Goal: Information Seeking & Learning: Learn about a topic

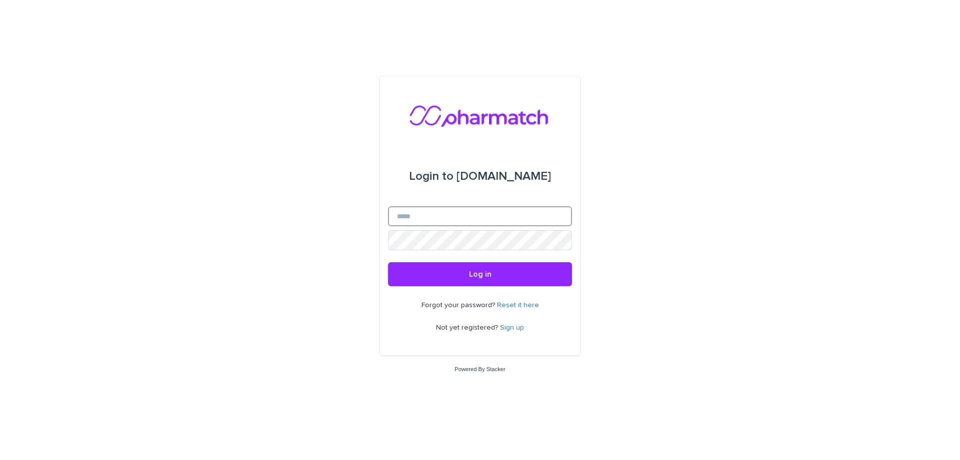
paste input "**********"
type input "**********"
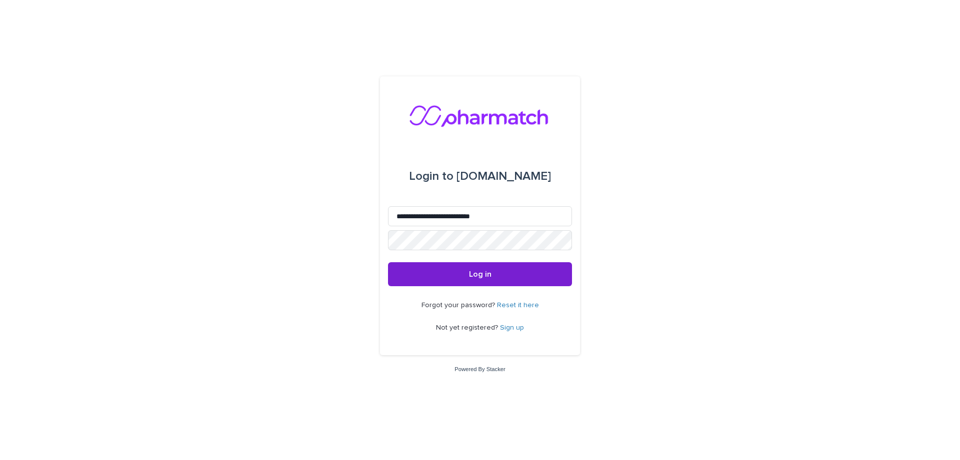
click at [467, 276] on button "Log in" at bounding box center [480, 274] width 184 height 24
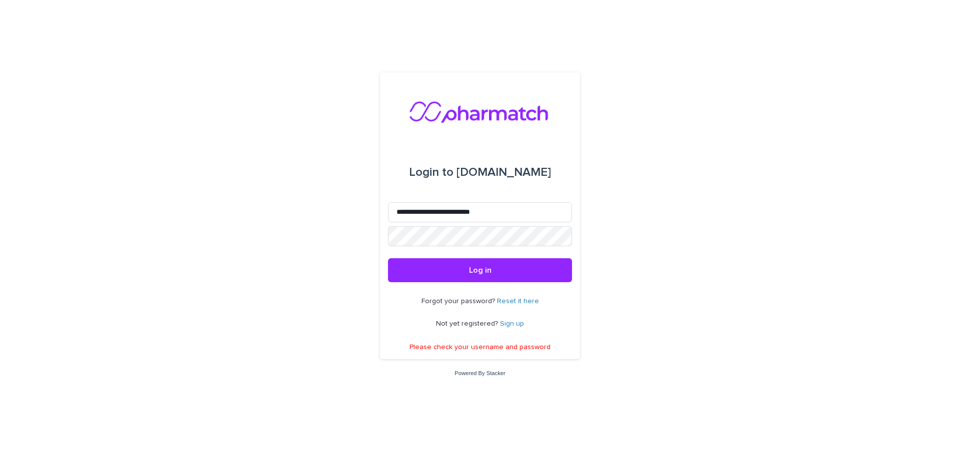
click at [516, 323] on link "Sign up" at bounding box center [512, 323] width 24 height 7
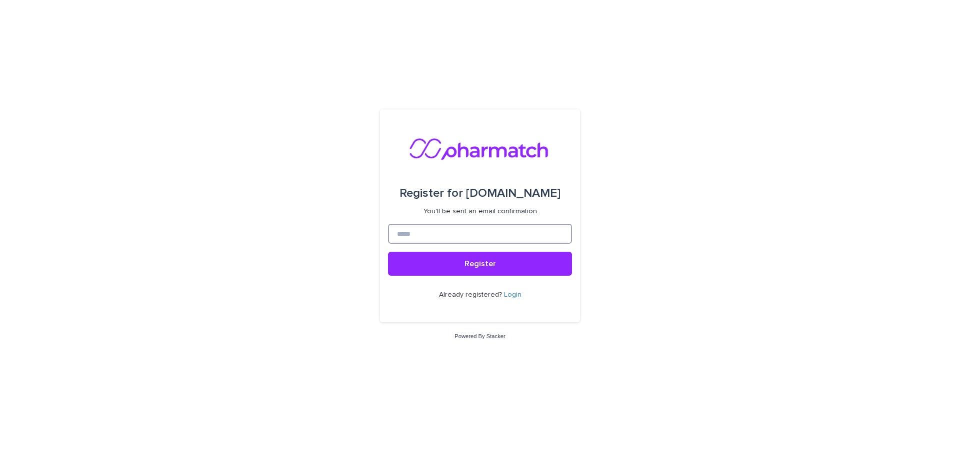
click at [406, 232] on input at bounding box center [480, 234] width 184 height 20
paste input "**********"
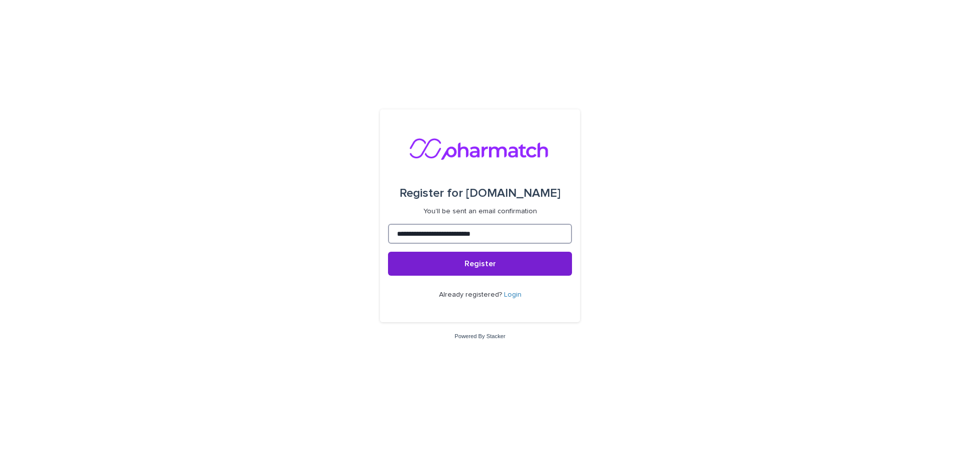
type input "**********"
click at [484, 263] on span "Register" at bounding box center [479, 264] width 31 height 8
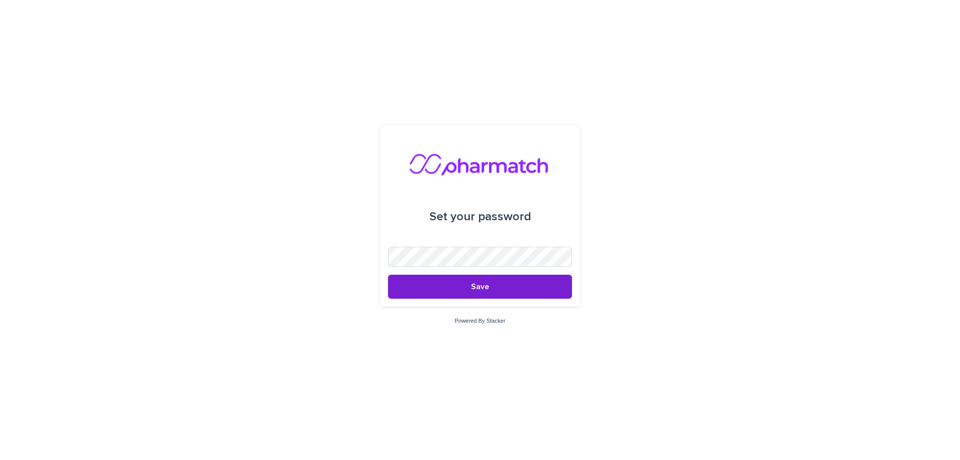
click at [528, 286] on button "Save" at bounding box center [480, 287] width 184 height 24
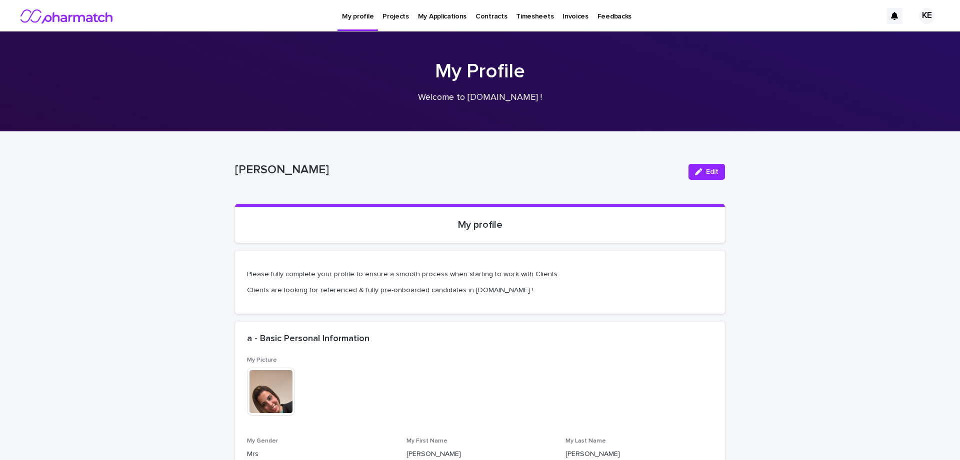
click at [399, 17] on p "Projects" at bounding box center [395, 10] width 26 height 21
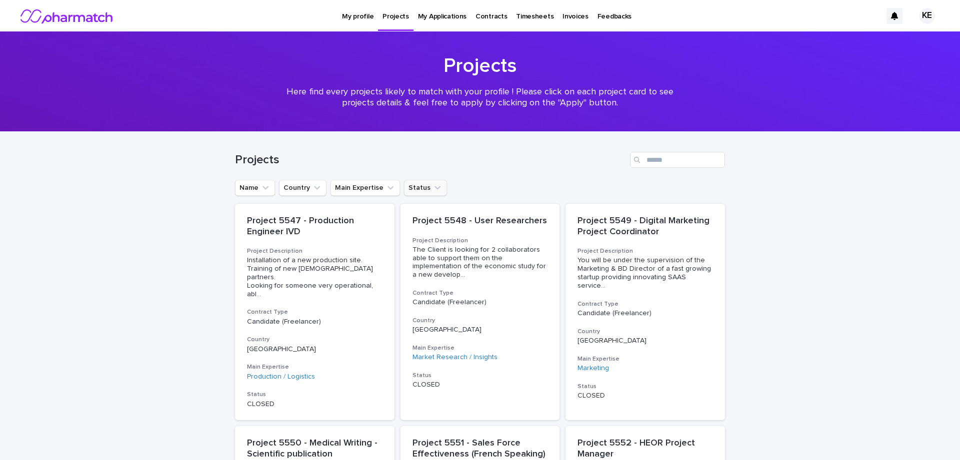
click at [434, 188] on icon "Status" at bounding box center [437, 188] width 10 height 10
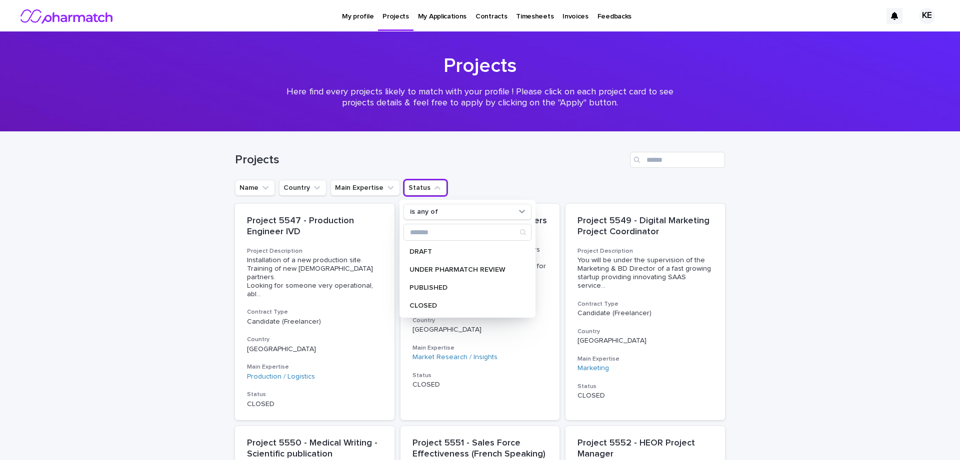
click at [476, 183] on div "Name Country Main Expertise Status is any of DRAFT UNDER PHARMATCH REVIEW PUBLI…" at bounding box center [480, 188] width 490 height 16
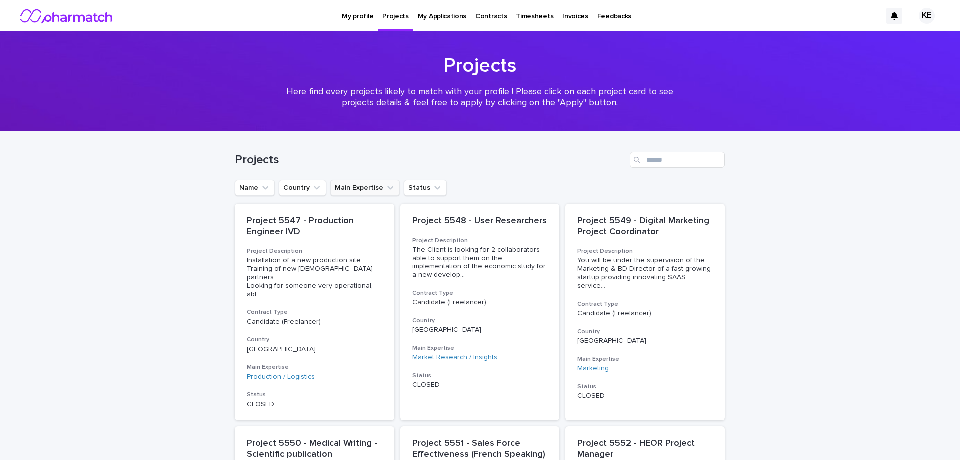
click at [393, 187] on button "Main Expertise" at bounding box center [364, 188] width 69 height 16
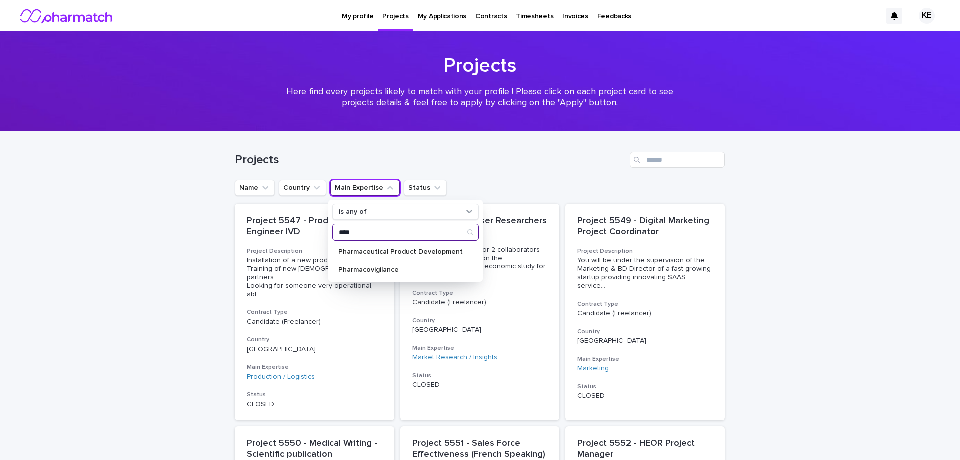
type input "****"
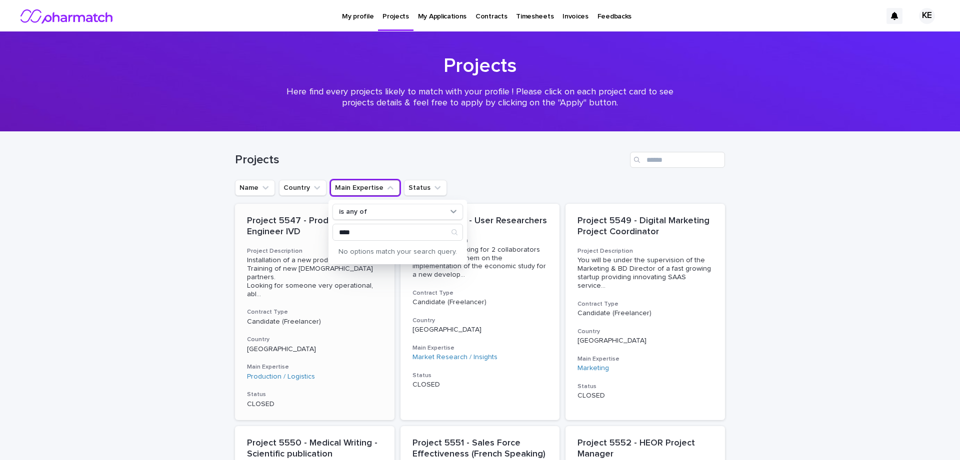
drag, startPoint x: 524, startPoint y: 185, endPoint x: 358, endPoint y: 269, distance: 185.7
click at [358, 269] on span "Installation of a new production site. Training of new Chinese partners. Lookin…" at bounding box center [314, 277] width 135 height 42
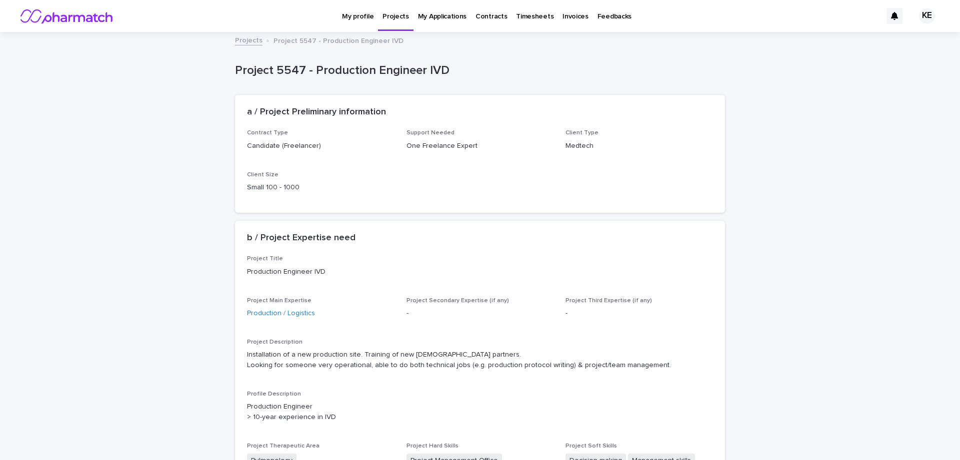
click at [242, 39] on link "Projects" at bounding box center [248, 39] width 27 height 11
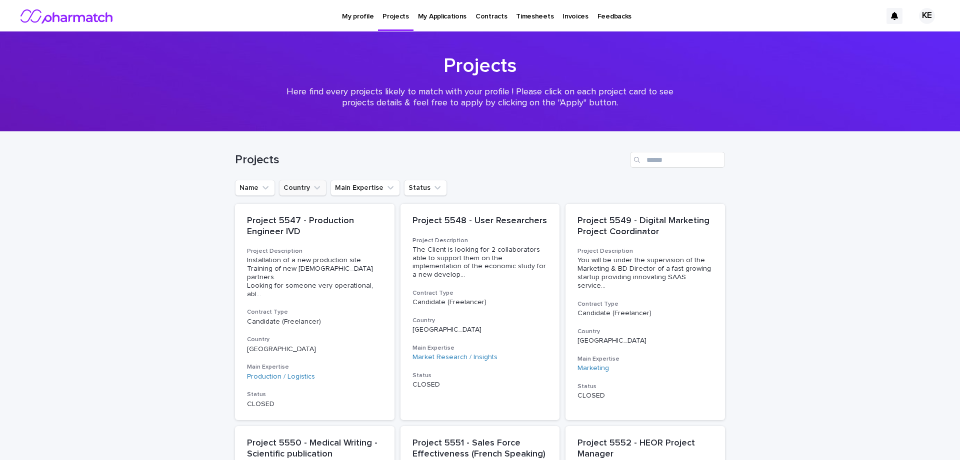
click at [315, 187] on icon "Country" at bounding box center [317, 188] width 10 height 10
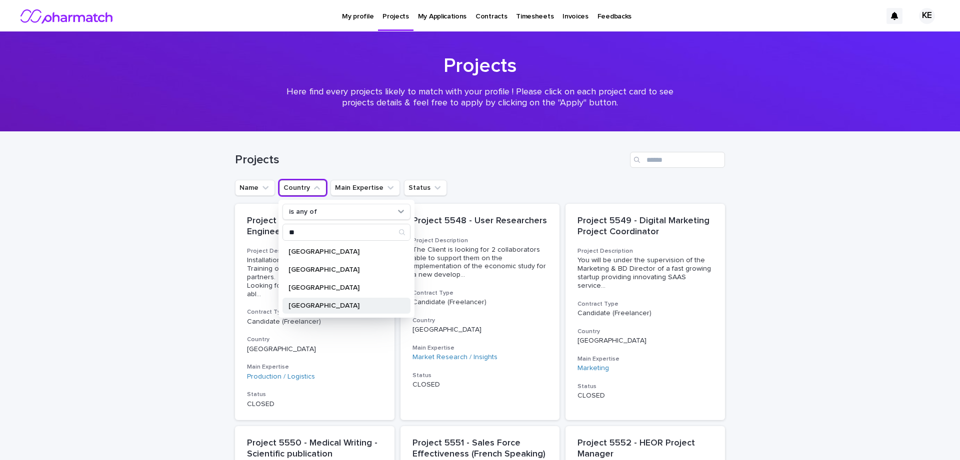
type input "**"
click at [329, 305] on p "Switzerland" at bounding box center [341, 305] width 106 height 7
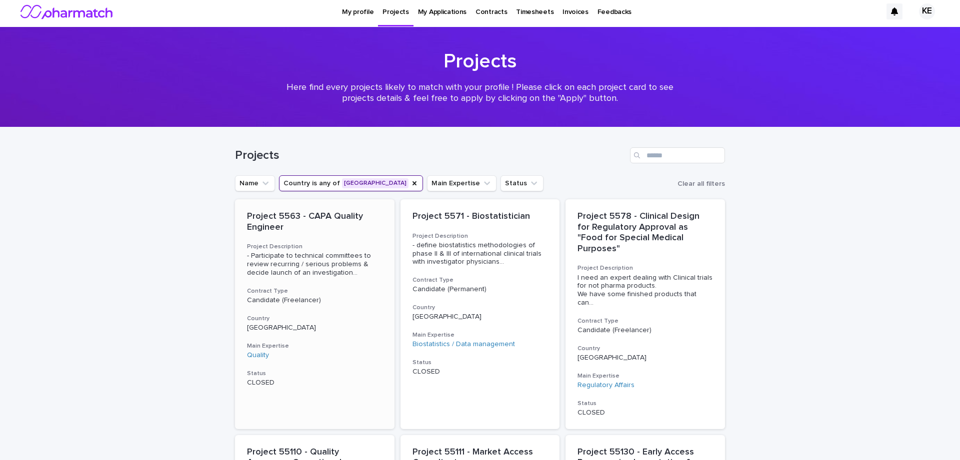
scroll to position [1, 0]
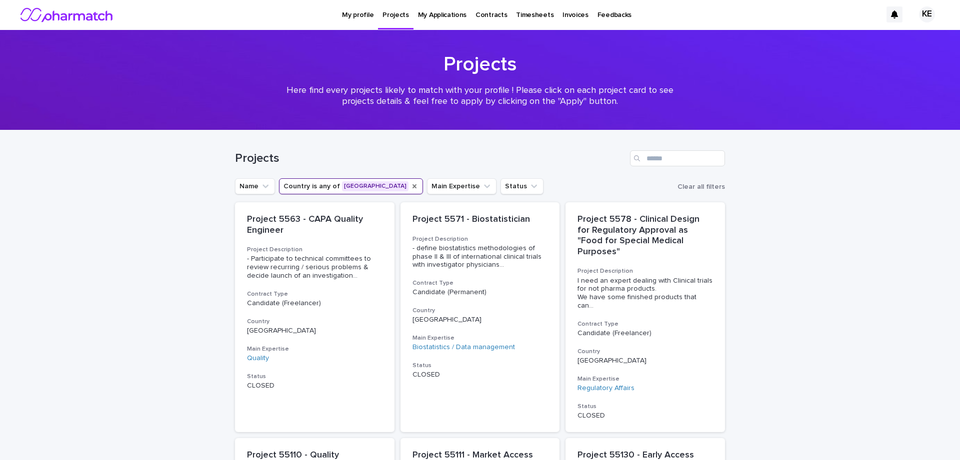
click at [412, 186] on icon "Country" at bounding box center [414, 186] width 4 height 4
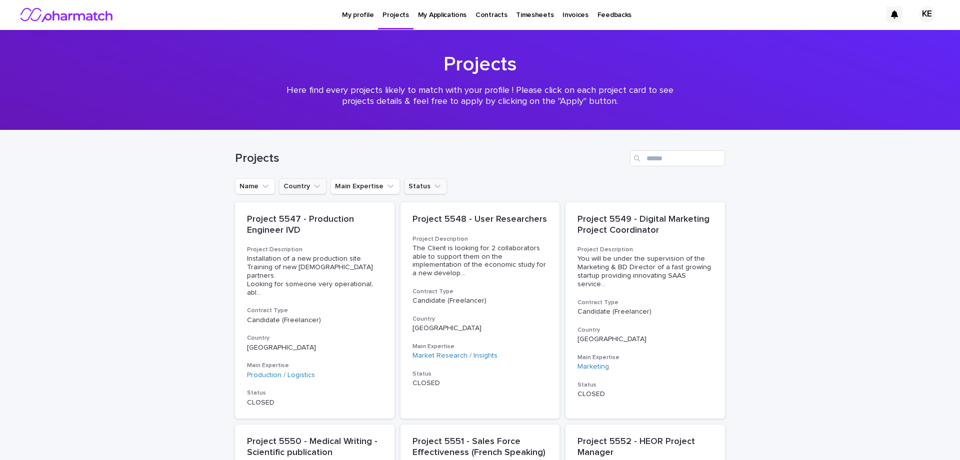
click at [434, 185] on icon "Status" at bounding box center [437, 186] width 6 height 3
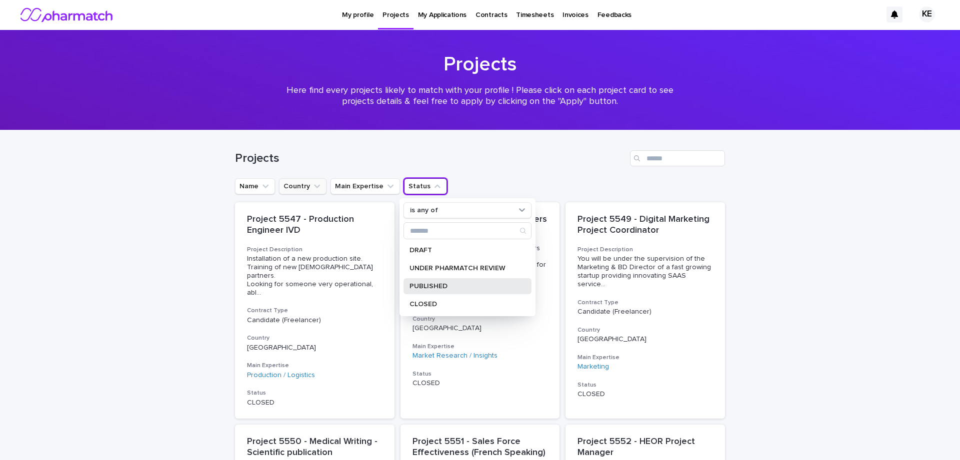
click at [451, 287] on p "PUBLISHED" at bounding box center [462, 286] width 106 height 7
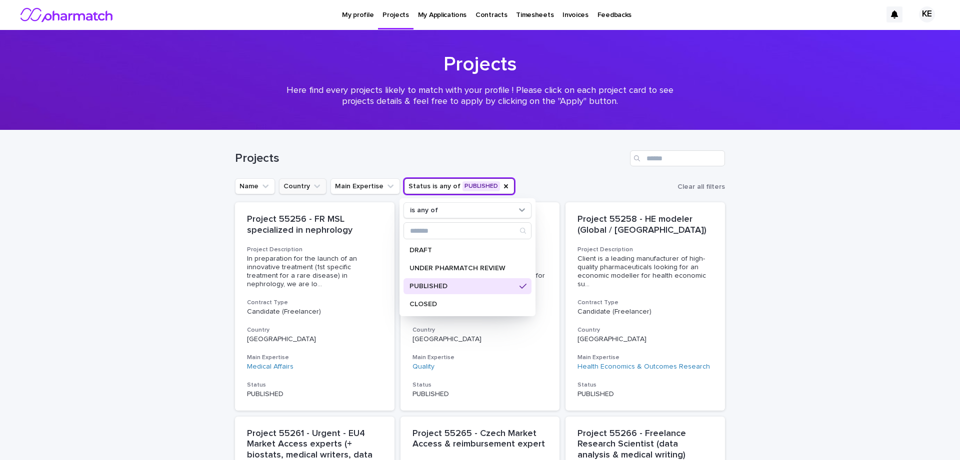
click at [796, 263] on div "Loading... Saving… Loading... Saving… Projects Name Country Main Expertise Stat…" at bounding box center [480, 424] width 960 height 589
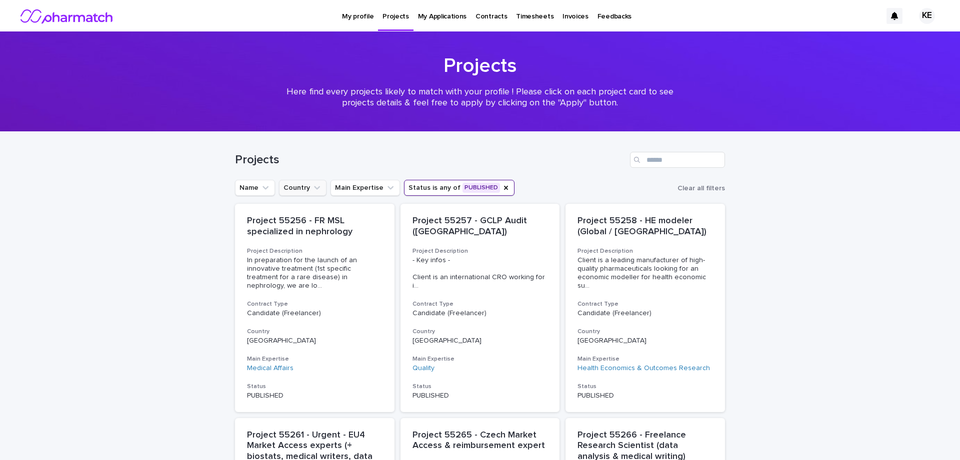
click at [451, 17] on p "My Applications" at bounding box center [442, 10] width 48 height 21
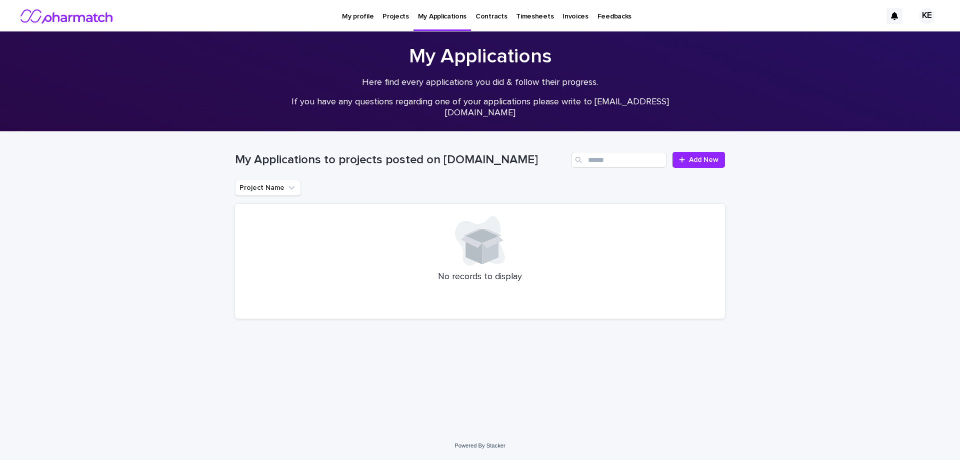
click at [475, 17] on p "Contracts" at bounding box center [490, 10] width 31 height 21
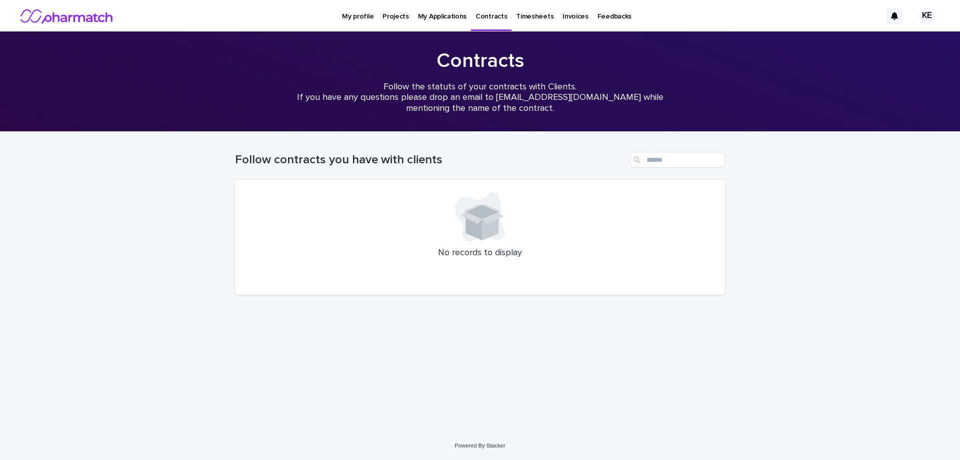
click at [534, 16] on p "Timesheets" at bounding box center [534, 10] width 37 height 21
click at [564, 17] on p "Invoices" at bounding box center [575, 10] width 26 height 21
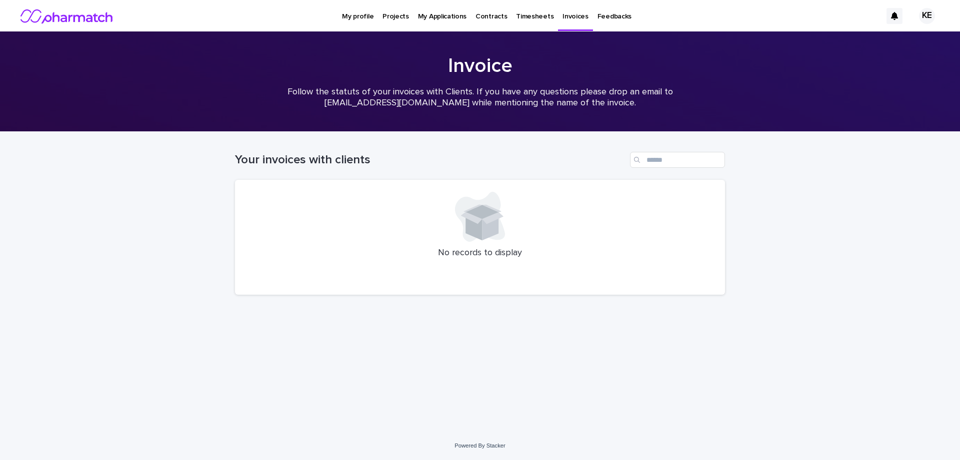
click at [605, 16] on p "Feedbacks" at bounding box center [614, 10] width 34 height 21
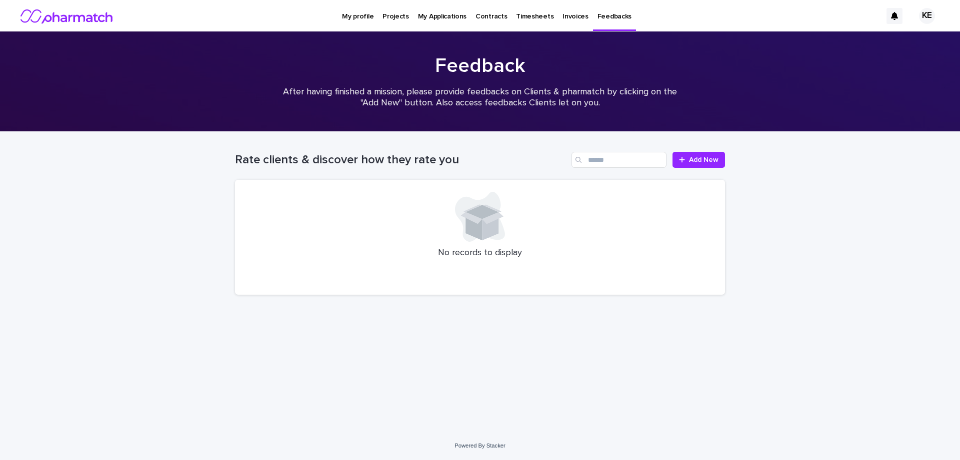
click at [433, 16] on p "My Applications" at bounding box center [442, 10] width 48 height 21
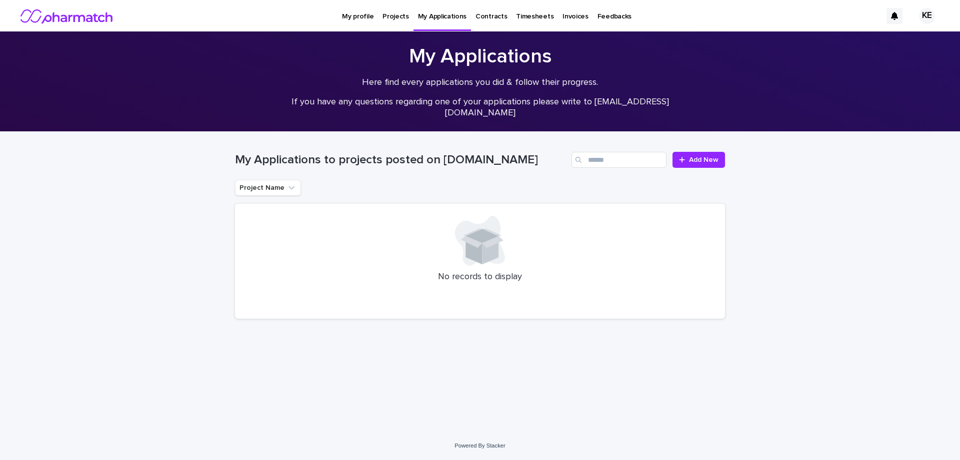
click at [392, 16] on p "Projects" at bounding box center [395, 10] width 26 height 21
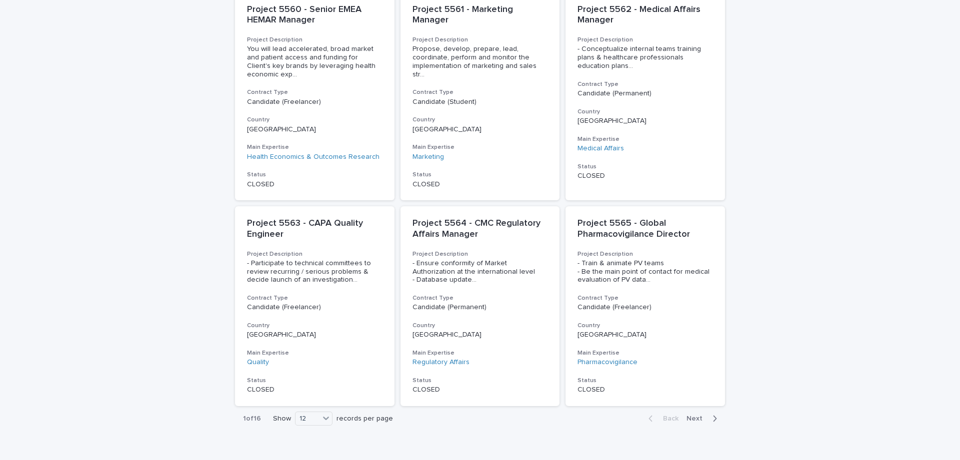
scroll to position [656, 0]
click at [693, 416] on span "Next" at bounding box center [697, 419] width 22 height 7
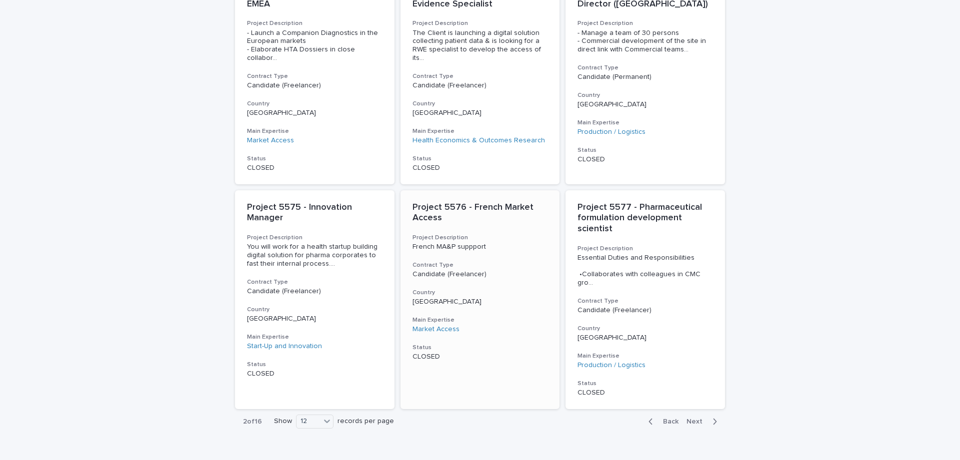
click at [475, 202] on p "Project 5576 - French Market Access" at bounding box center [479, 212] width 135 height 21
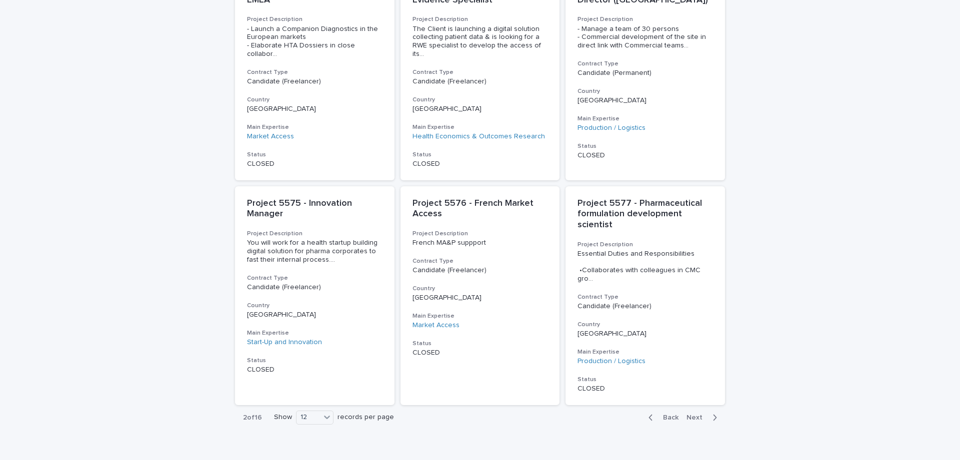
scroll to position [659, 0]
click at [706, 416] on span "Next" at bounding box center [697, 419] width 22 height 7
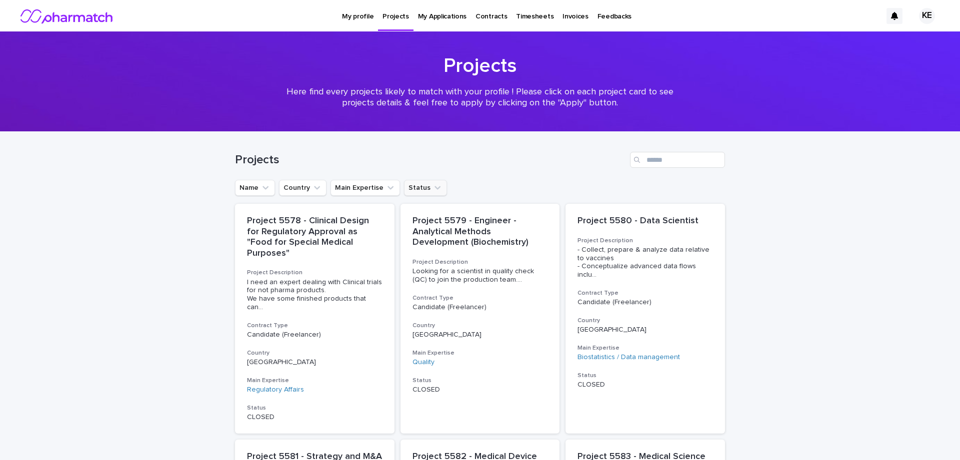
click at [425, 189] on button "Status" at bounding box center [425, 188] width 43 height 16
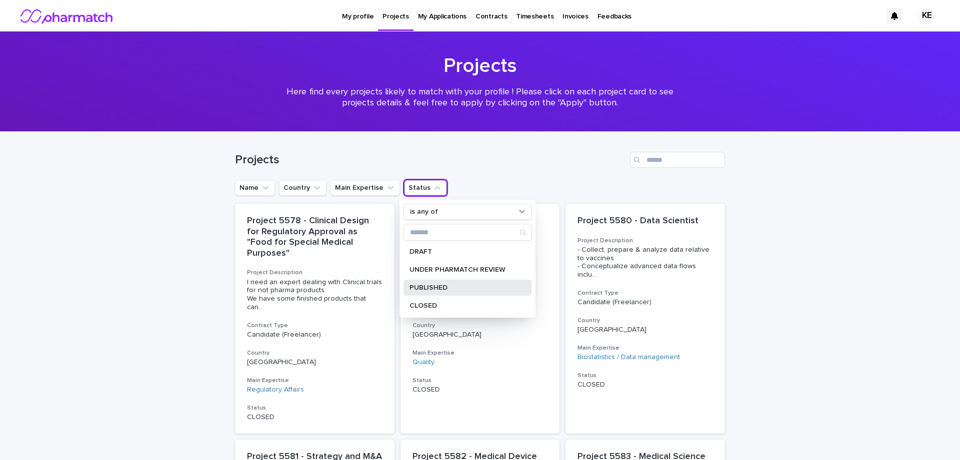
click at [431, 289] on p "PUBLISHED" at bounding box center [462, 287] width 106 height 7
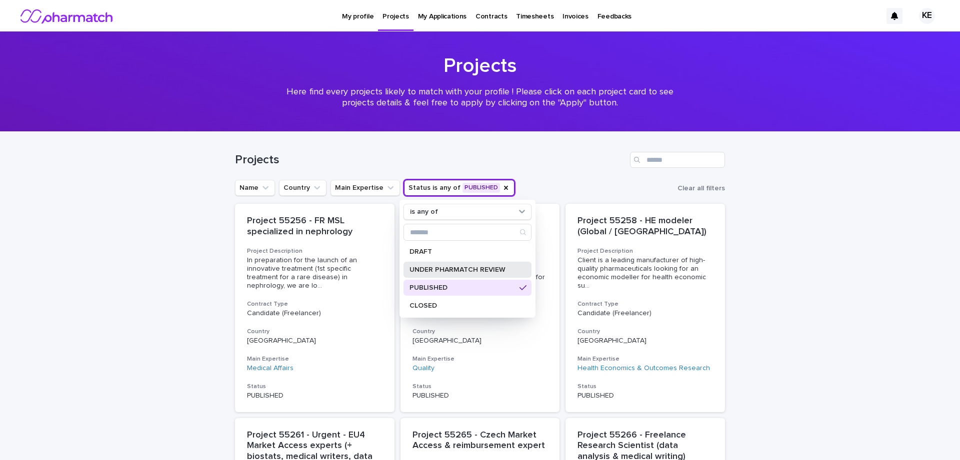
click at [463, 267] on p "UNDER PHARMATCH REVIEW" at bounding box center [462, 269] width 106 height 7
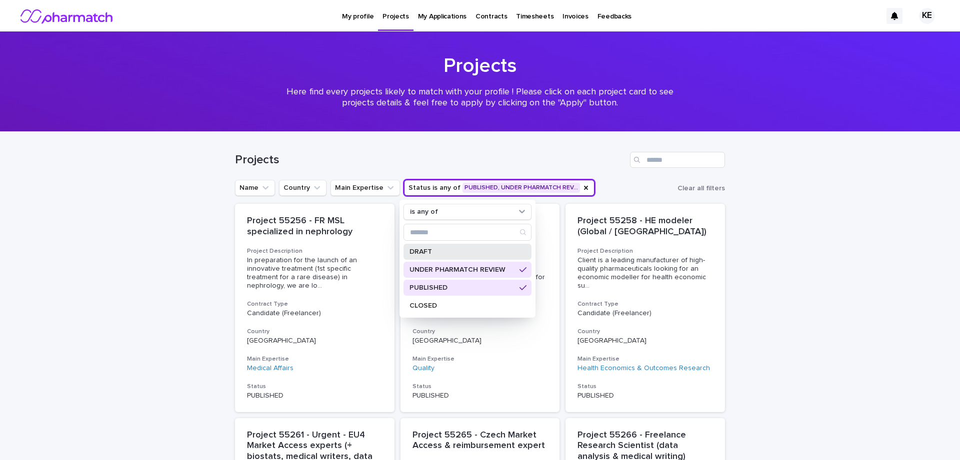
click at [459, 252] on p "DRAFT" at bounding box center [462, 251] width 106 height 7
click at [831, 244] on div "Loading... Saving… Loading... Saving… Projects Name Country Main Expertise Stat…" at bounding box center [480, 426] width 960 height 589
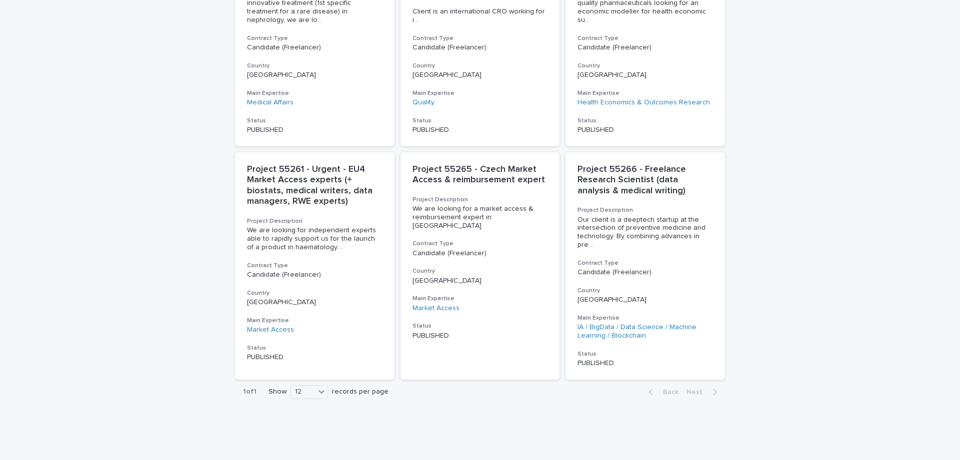
scroll to position [265, 0]
click at [625, 216] on span "Our client is a deeptech startup at the intersection of preventive medicine and…" at bounding box center [644, 232] width 135 height 33
click at [278, 227] on span "We are looking for independent experts able to rapidly support us for the launc…" at bounding box center [314, 239] width 135 height 25
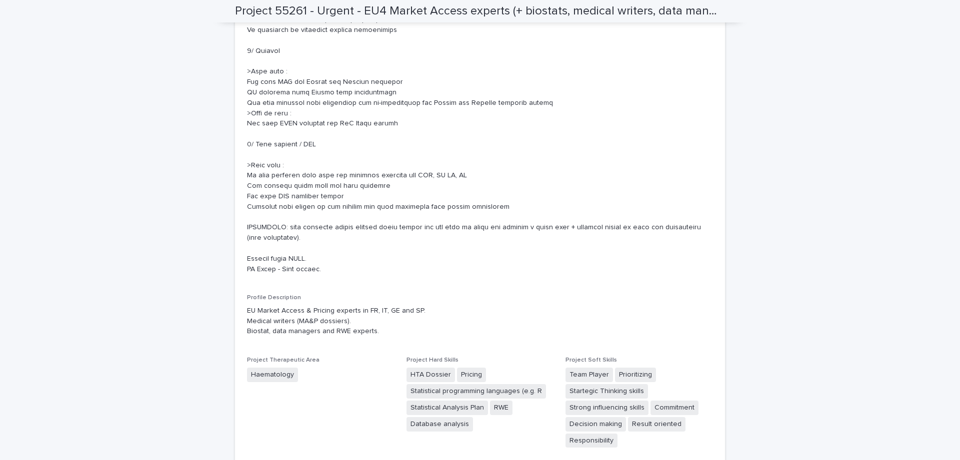
scroll to position [835, 0]
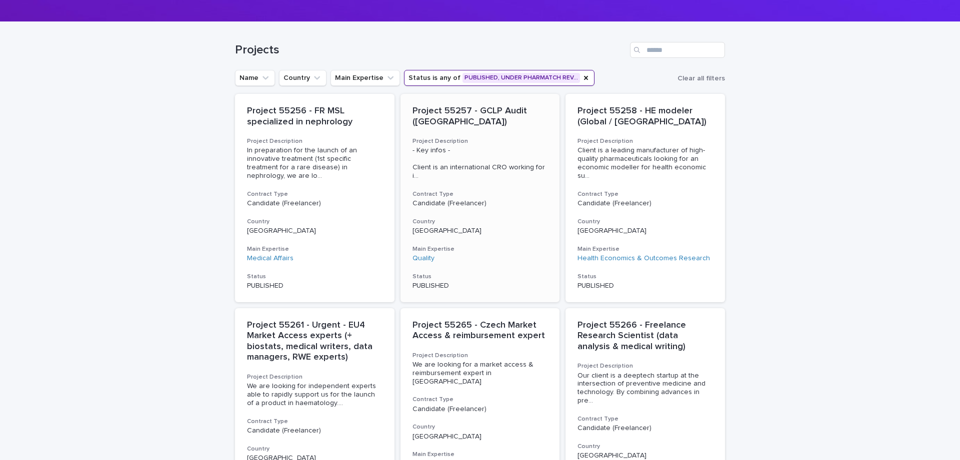
scroll to position [109, 0]
click at [501, 109] on p "Project 55257 - GCLP Audit (Europe)" at bounding box center [479, 116] width 135 height 21
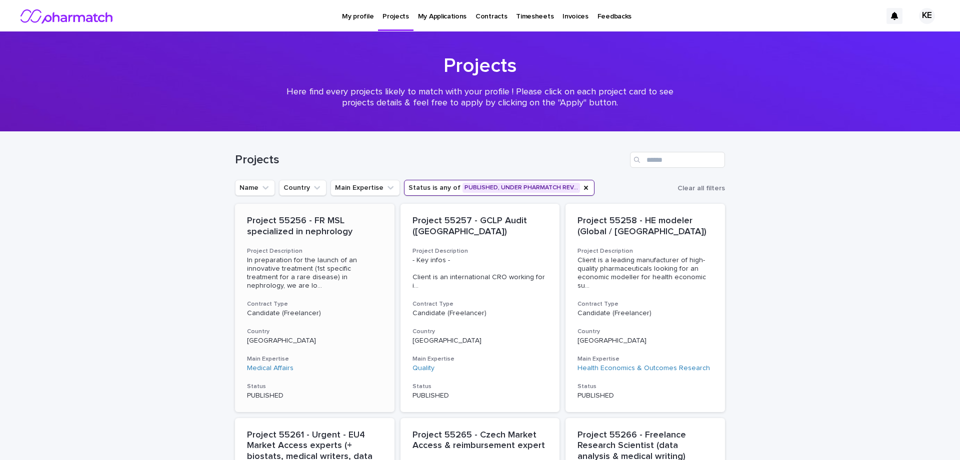
click at [284, 255] on div "In preparation for the launch of an innovative treatment (1st specific treatmen…" at bounding box center [314, 271] width 135 height 35
click at [582, 188] on icon "Status" at bounding box center [586, 188] width 8 height 8
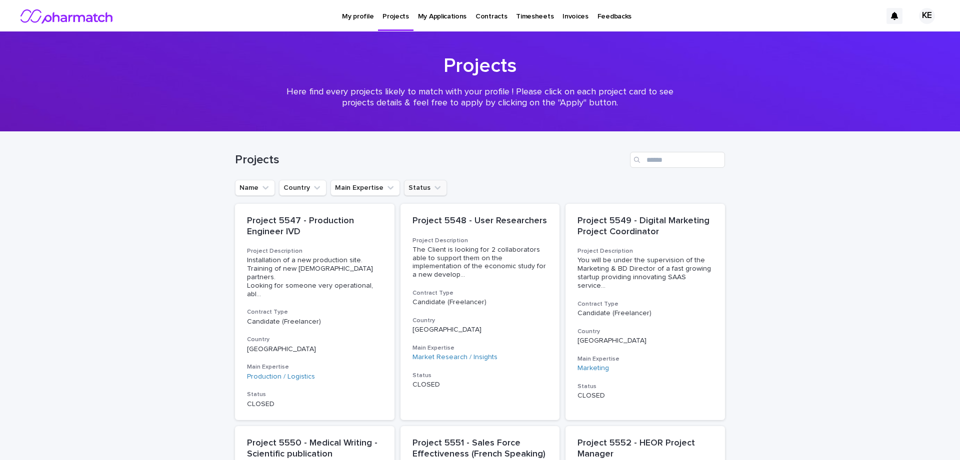
click at [424, 188] on button "Status" at bounding box center [425, 188] width 43 height 16
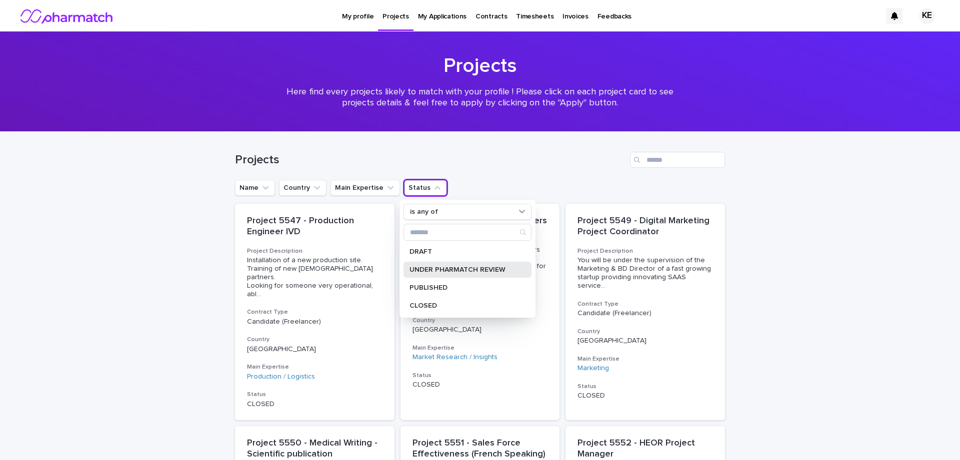
click at [471, 265] on div "UNDER PHARMATCH REVIEW" at bounding box center [467, 270] width 128 height 16
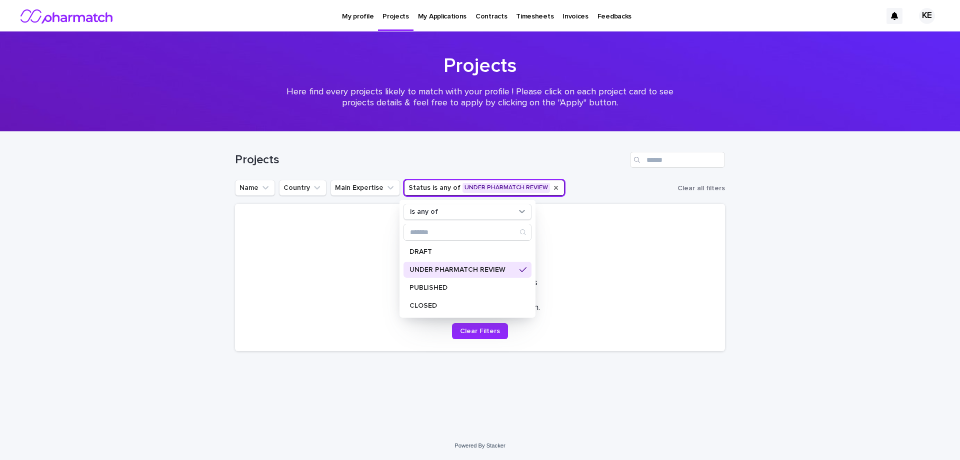
click at [686, 262] on div at bounding box center [480, 244] width 466 height 56
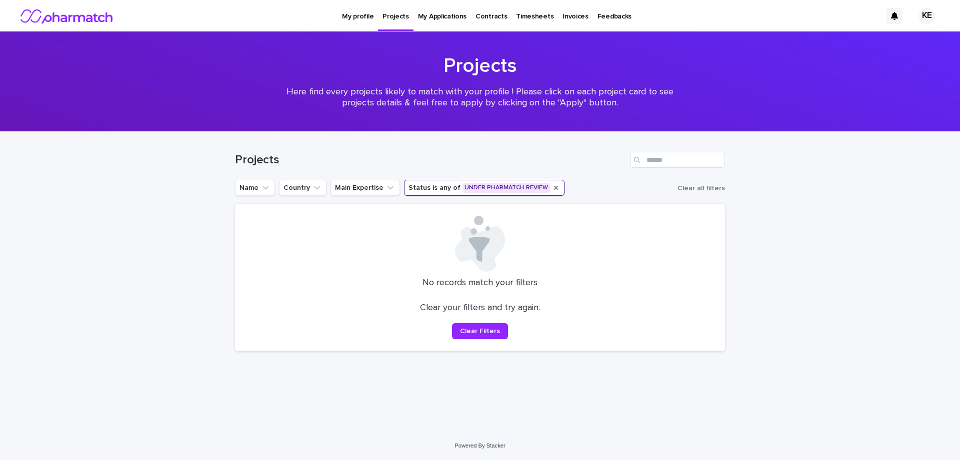
click at [525, 189] on button "Status is any of UNDER PHARMATCH REVIEW" at bounding box center [484, 188] width 160 height 16
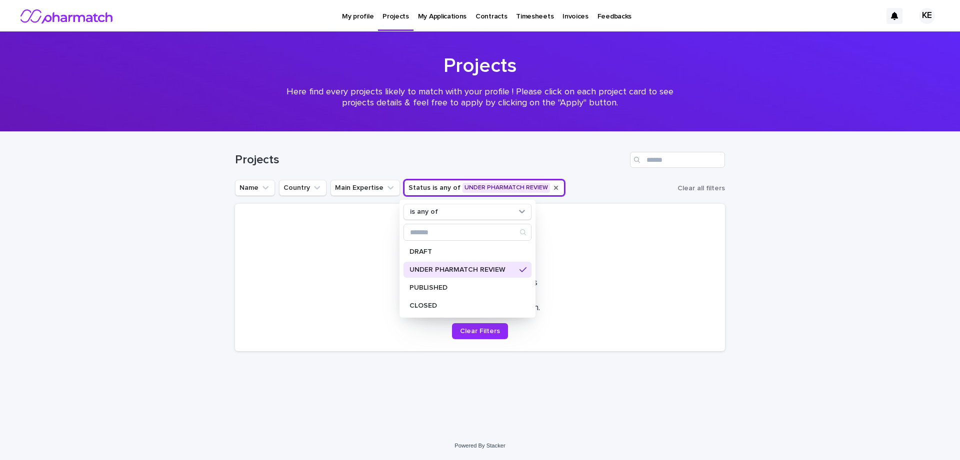
click at [522, 268] on icon at bounding box center [522, 270] width 7 height 8
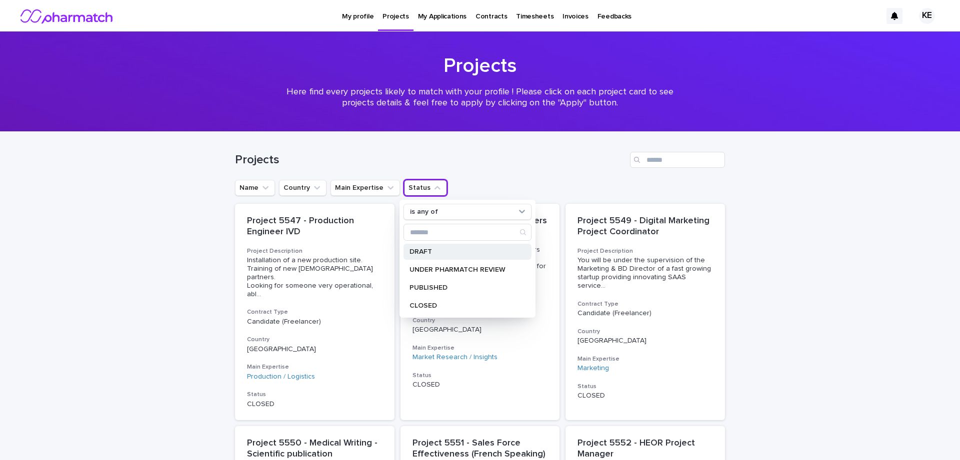
click at [434, 255] on div "DRAFT" at bounding box center [467, 252] width 128 height 16
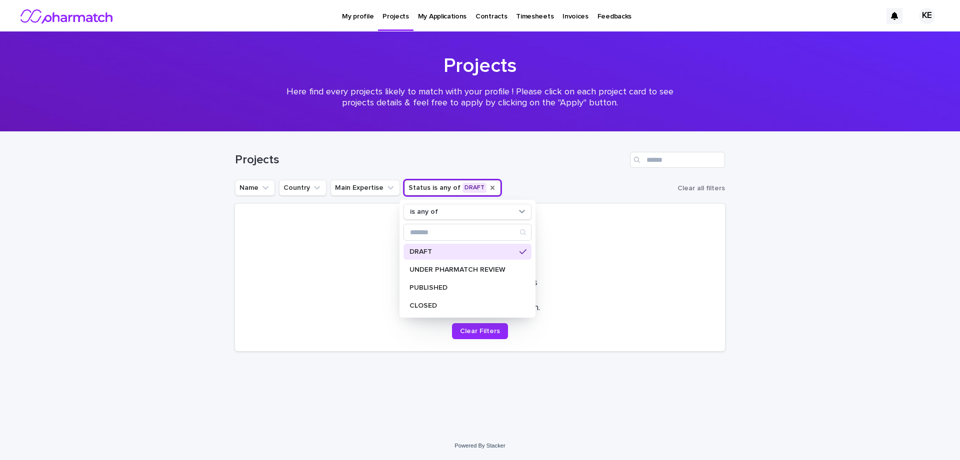
click at [524, 251] on icon at bounding box center [522, 251] width 7 height 5
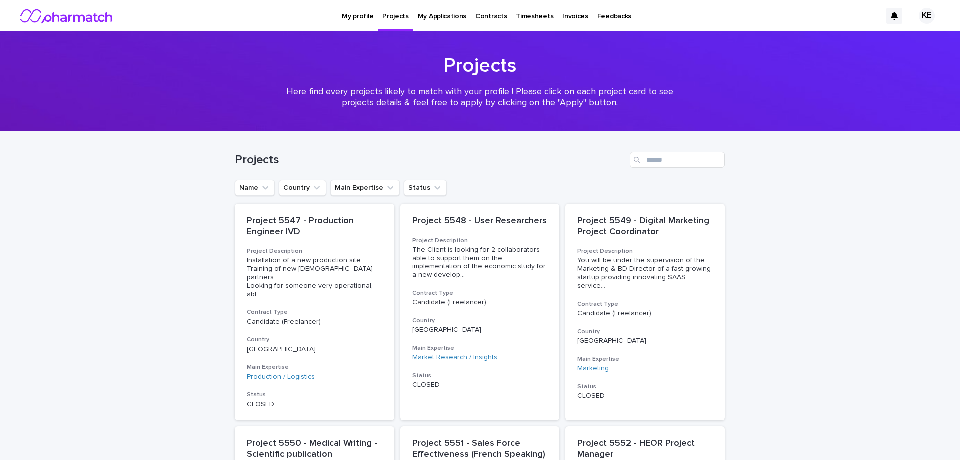
click at [342, 15] on p "My profile" at bounding box center [357, 10] width 31 height 21
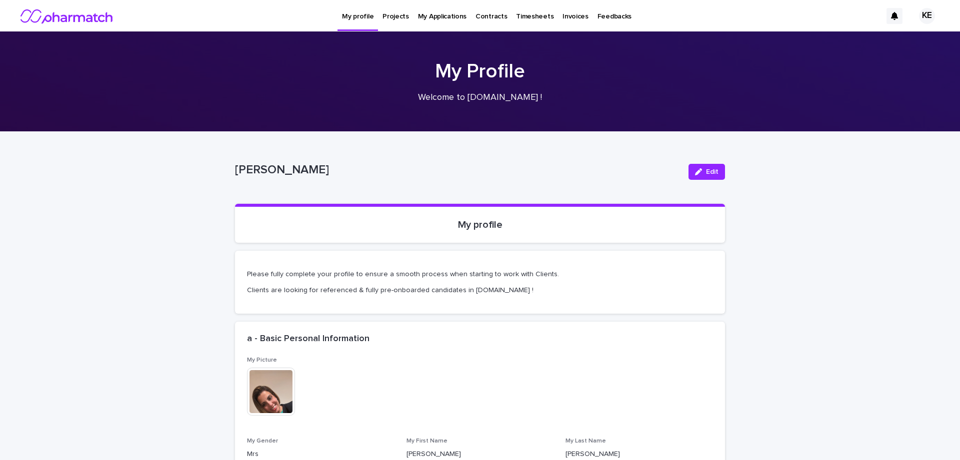
click at [897, 17] on icon at bounding box center [894, 16] width 7 height 8
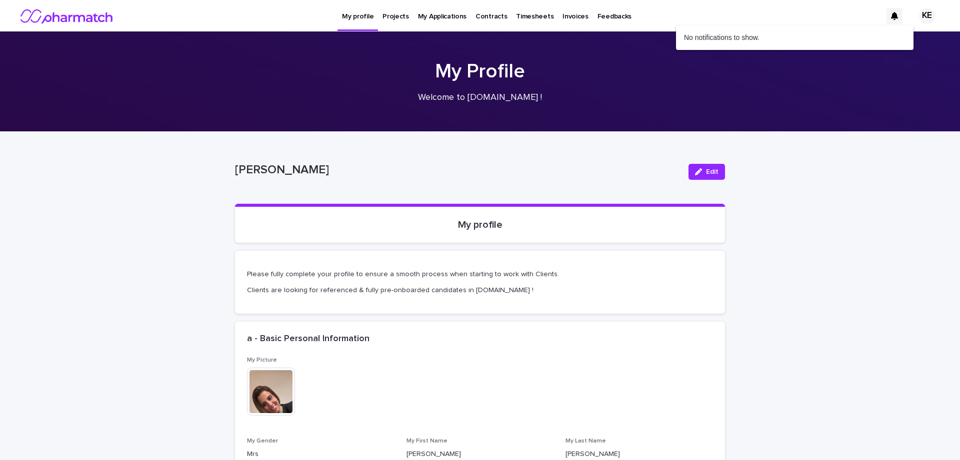
click at [723, 42] on div "No notifications to show." at bounding box center [794, 37] width 237 height 24
